Goal: Task Accomplishment & Management: Manage account settings

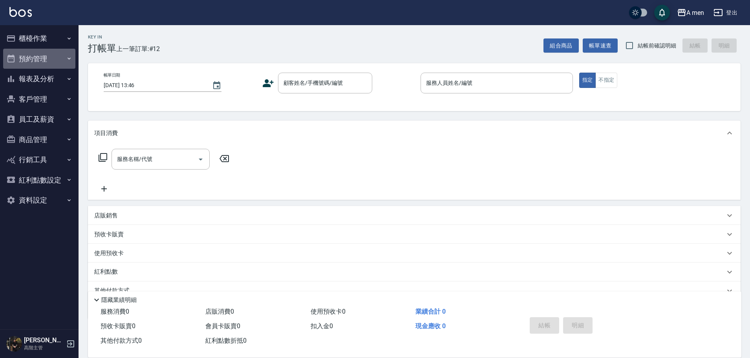
click at [48, 65] on button "預約管理" at bounding box center [39, 59] width 72 height 20
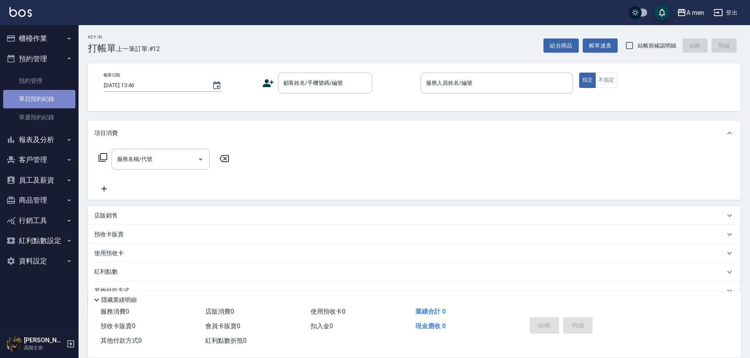
click at [47, 98] on link "單日預約紀錄" at bounding box center [39, 99] width 72 height 18
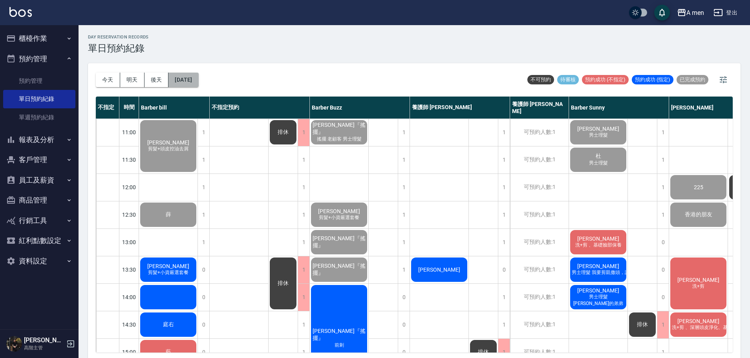
click at [191, 73] on button "[DATE]" at bounding box center [183, 80] width 30 height 15
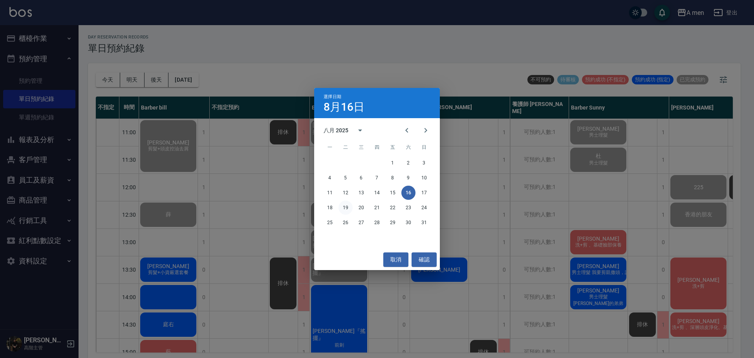
click at [344, 208] on button "19" at bounding box center [345, 208] width 14 height 14
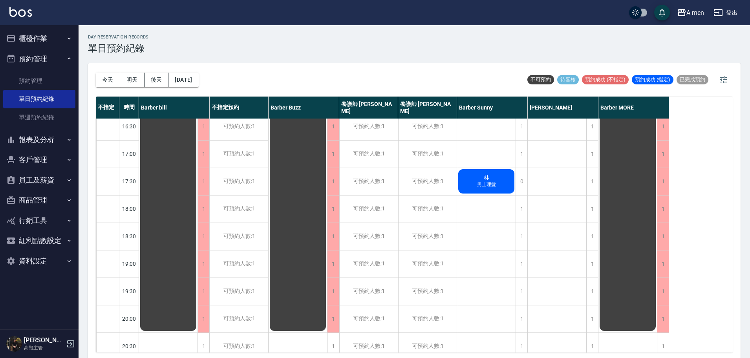
scroll to position [376, 0]
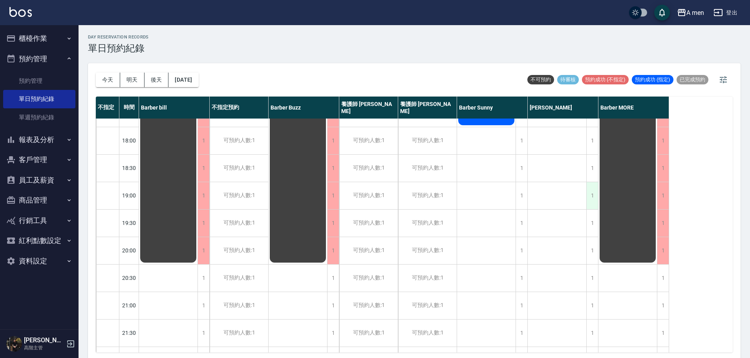
click at [590, 198] on div "1" at bounding box center [592, 195] width 12 height 27
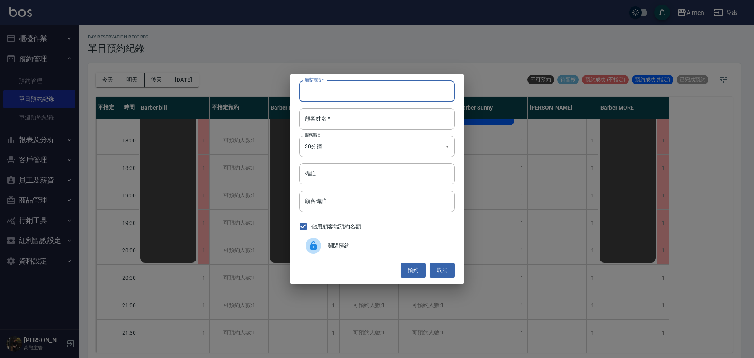
click at [395, 94] on input "顧客電話   *" at bounding box center [376, 90] width 155 height 21
type input "0939941221"
click at [389, 115] on input "顧客姓名   *" at bounding box center [376, 118] width 155 height 21
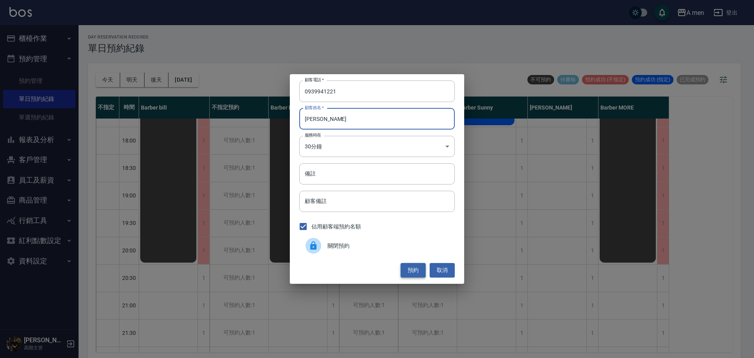
type input "[PERSON_NAME]"
click at [407, 265] on button "預約" at bounding box center [412, 270] width 25 height 15
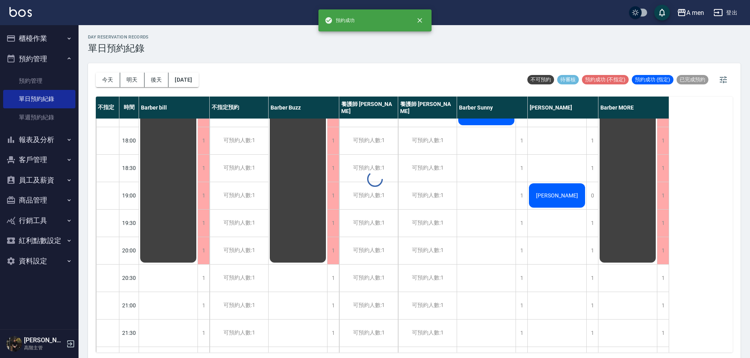
click at [542, 198] on div at bounding box center [375, 179] width 750 height 358
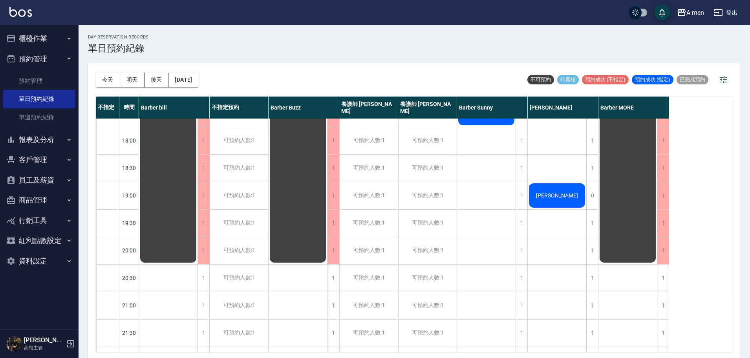
click at [197, 197] on div "[PERSON_NAME]" at bounding box center [168, 3] width 58 height 521
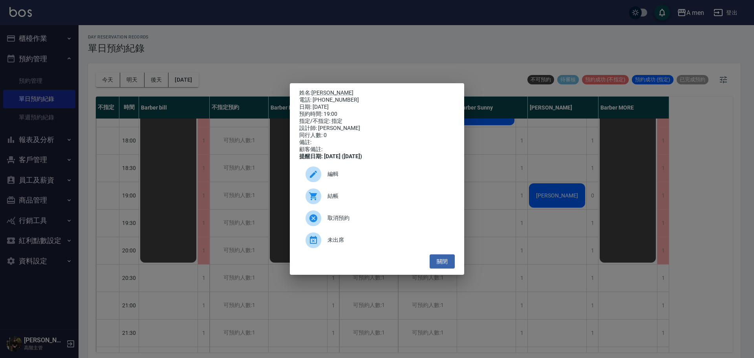
click at [445, 169] on div "編輯" at bounding box center [376, 174] width 155 height 22
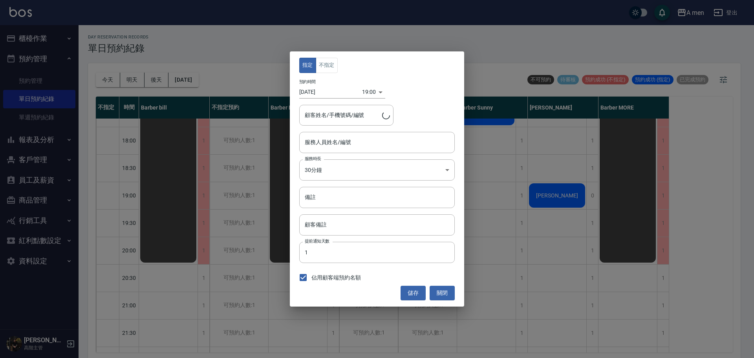
type input "Garry-008"
type input "[PERSON_NAME]/0939941221"
click at [328, 67] on button "不指定" at bounding box center [327, 65] width 22 height 15
click at [401, 286] on button "儲存" at bounding box center [412, 293] width 25 height 15
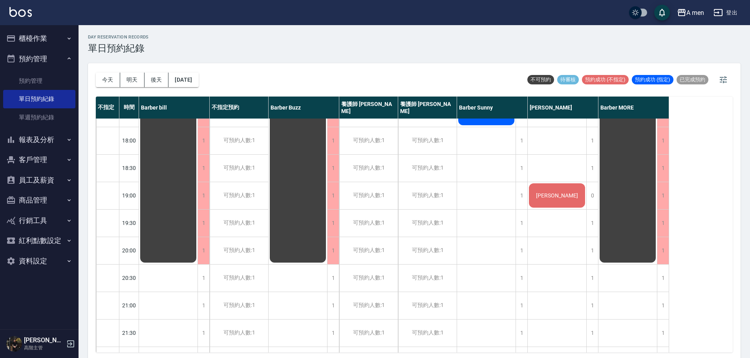
click at [401, 285] on div "可預約人數:1" at bounding box center [427, 278] width 58 height 27
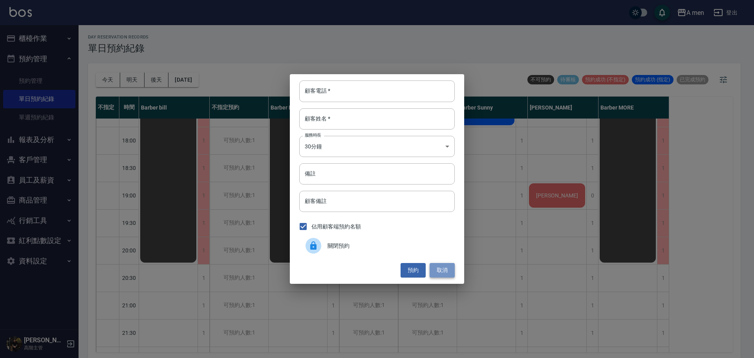
click at [436, 271] on button "取消" at bounding box center [441, 270] width 25 height 15
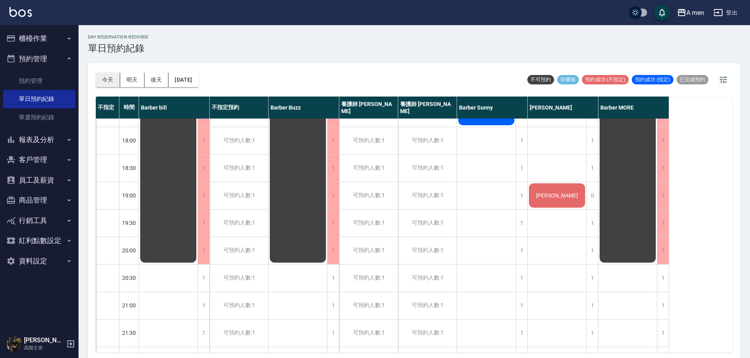
click at [105, 81] on button "今天" at bounding box center [108, 80] width 24 height 15
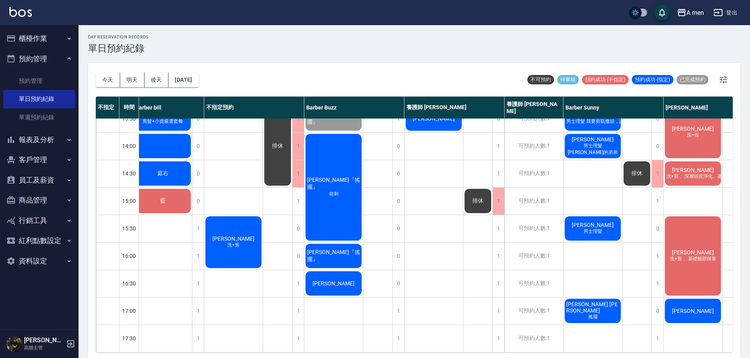
scroll to position [151, 0]
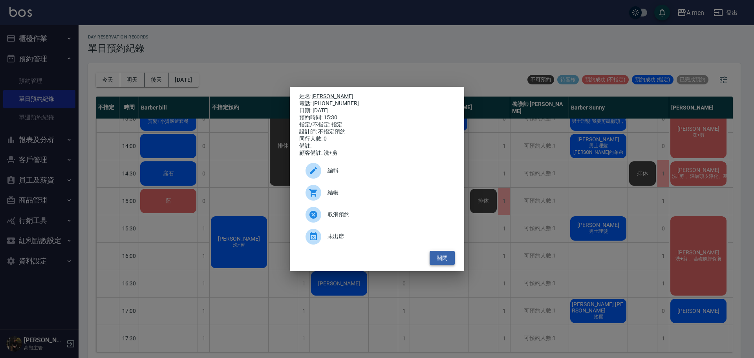
click at [429, 257] on button "關閉" at bounding box center [441, 258] width 25 height 15
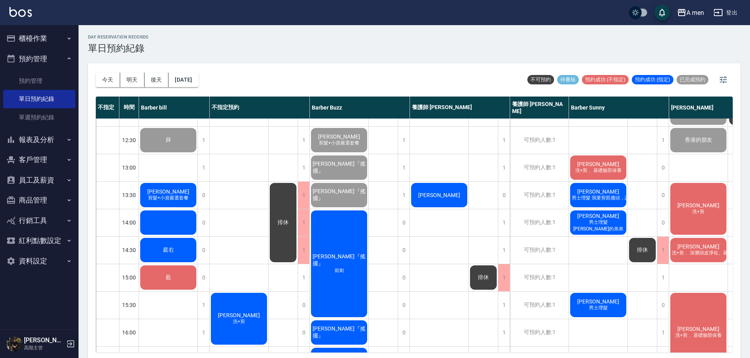
scroll to position [73, 0]
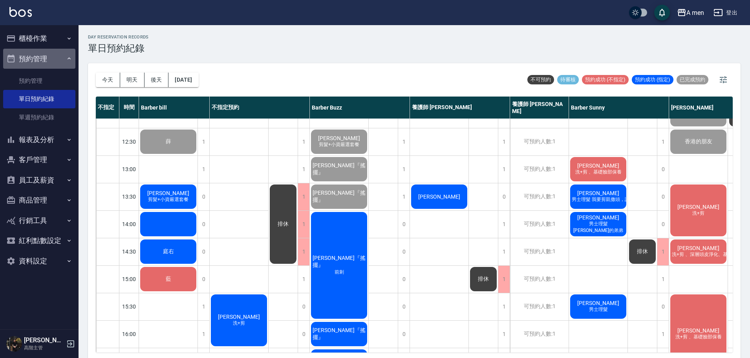
click at [49, 67] on button "預約管理" at bounding box center [39, 59] width 72 height 20
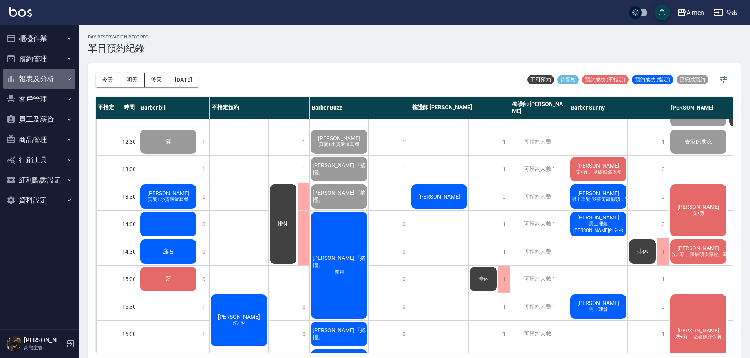
click at [49, 75] on button "報表及分析" at bounding box center [39, 79] width 72 height 20
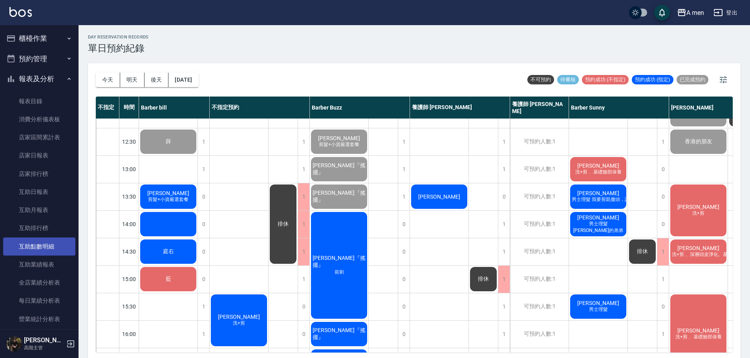
click at [42, 255] on link "互助點數明細" at bounding box center [39, 246] width 72 height 18
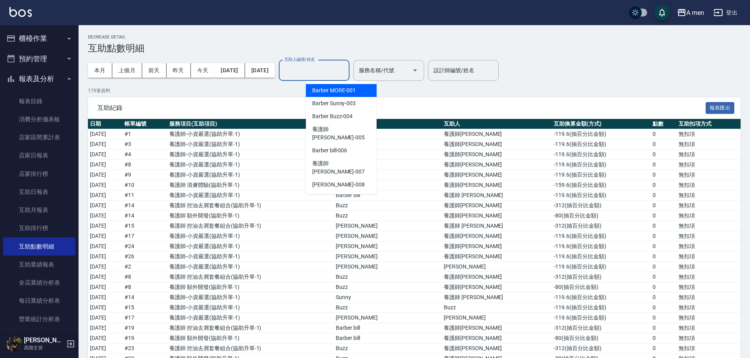
click at [343, 69] on div "互助人編號/姓名 互助人編號/姓名" at bounding box center [314, 70] width 71 height 21
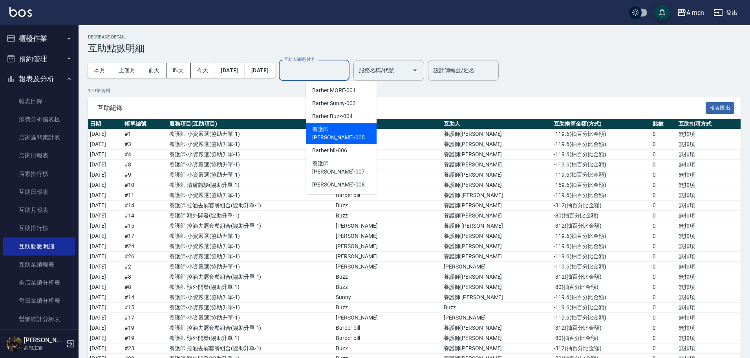
click at [341, 132] on span "養護師 [PERSON_NAME] -005" at bounding box center [341, 133] width 58 height 16
type input "養護師 [PERSON_NAME]-005"
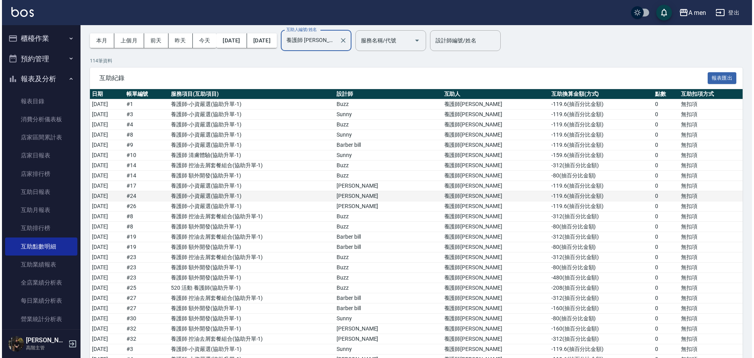
scroll to position [33, 0]
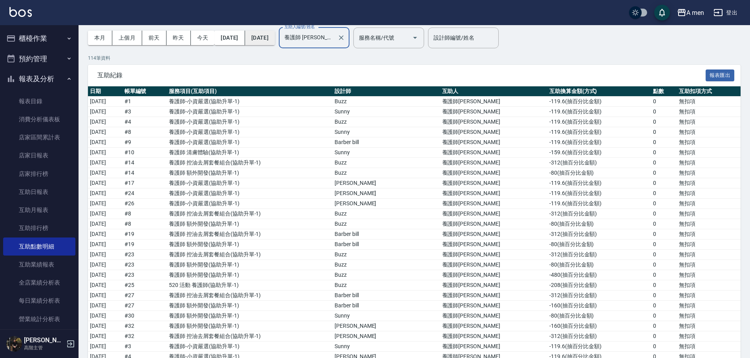
click at [275, 33] on button "[DATE]" at bounding box center [260, 38] width 30 height 15
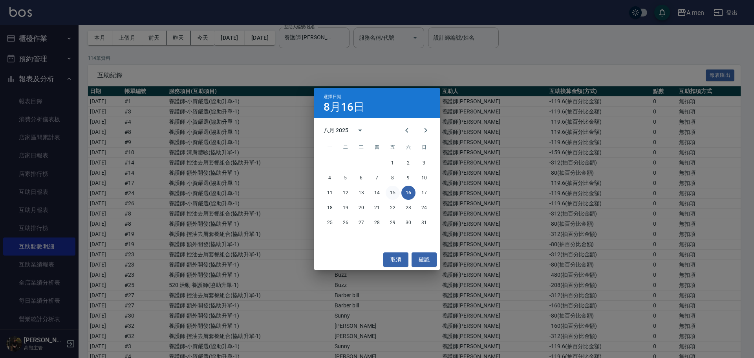
click at [391, 190] on button "15" at bounding box center [392, 193] width 14 height 14
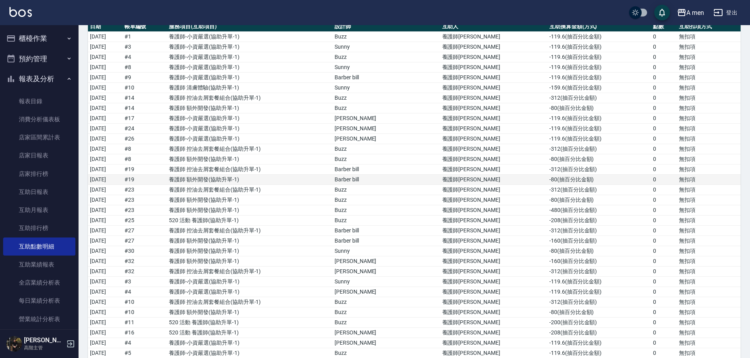
scroll to position [0, 0]
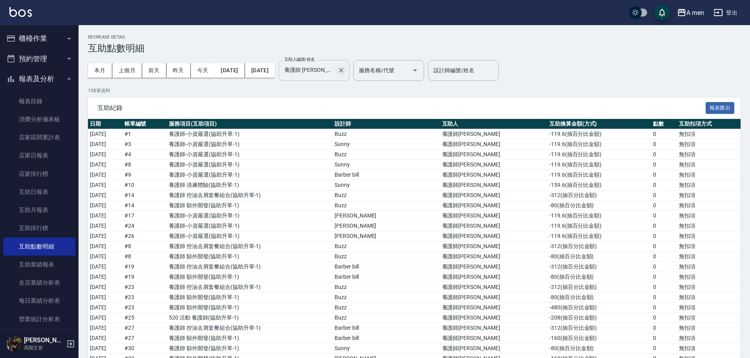
click at [345, 73] on icon "Clear" at bounding box center [341, 70] width 8 height 8
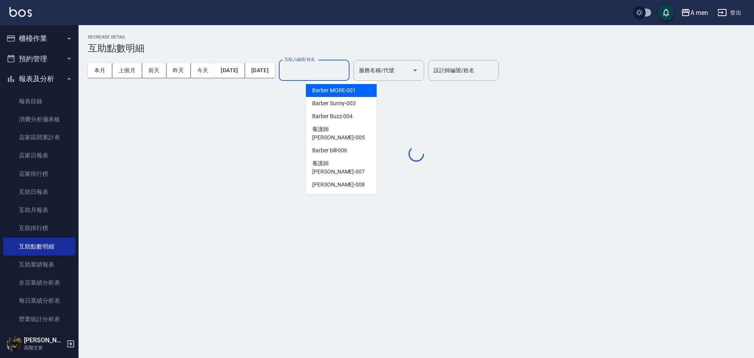
click at [332, 72] on input "互助人編號/姓名" at bounding box center [314, 71] width 64 height 14
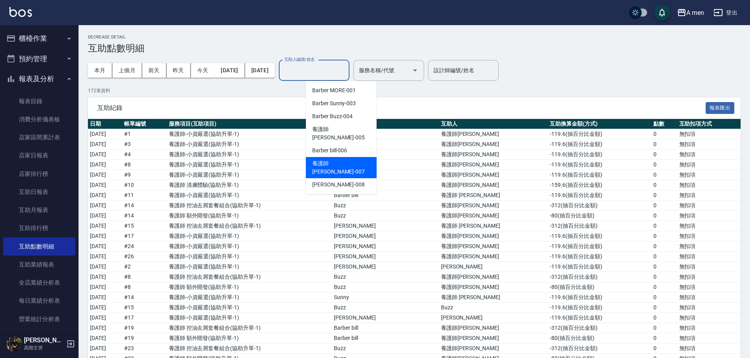
click at [331, 159] on span "養護師 [PERSON_NAME] -007" at bounding box center [341, 167] width 58 height 16
type input "養護師 [PERSON_NAME]-007"
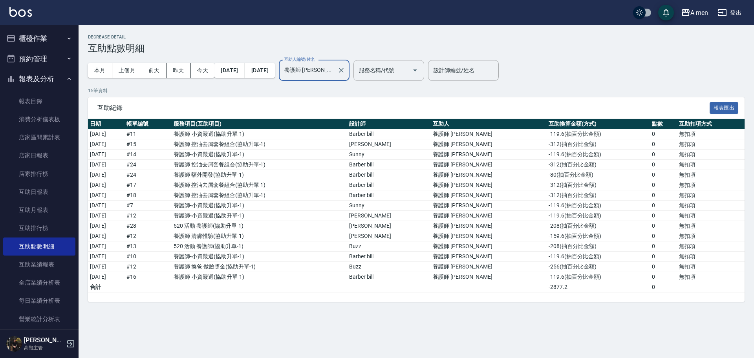
click at [346, 77] on div at bounding box center [341, 70] width 10 height 21
click at [345, 74] on icon "Clear" at bounding box center [341, 70] width 8 height 8
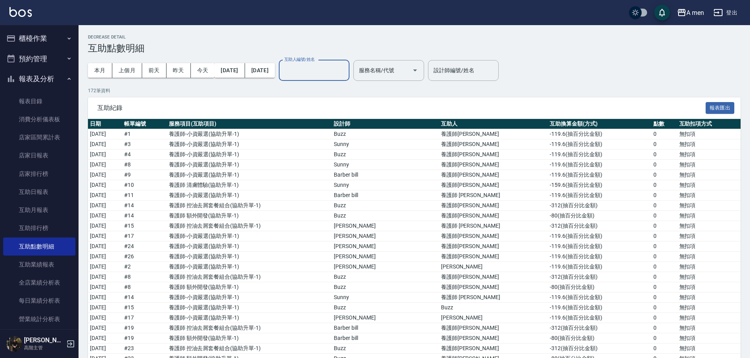
click at [44, 86] on button "報表及分析" at bounding box center [39, 79] width 72 height 20
